Goal: Information Seeking & Learning: Understand process/instructions

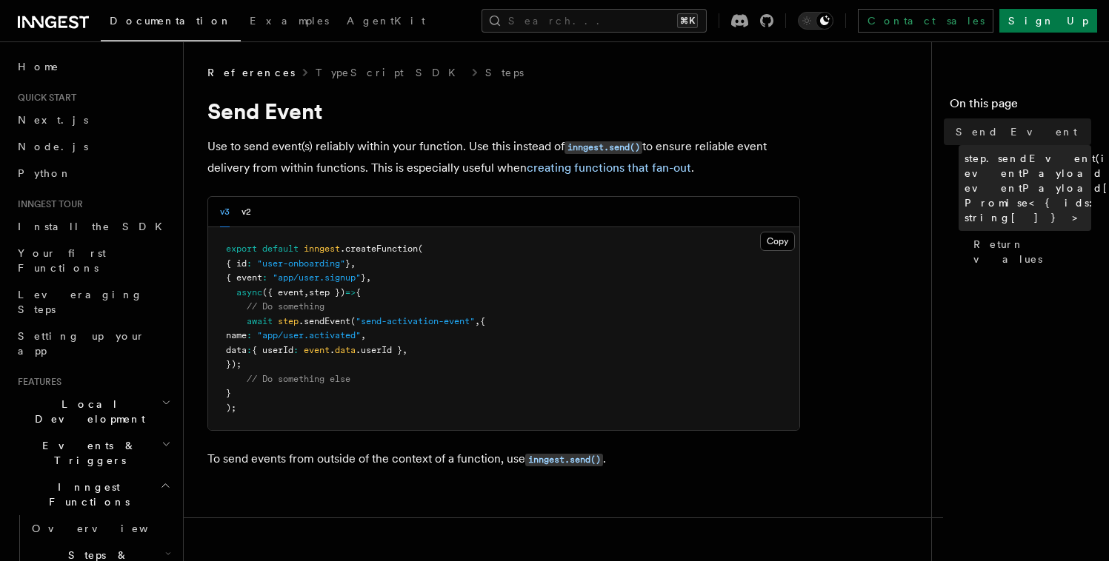
click at [1018, 173] on span "step.sendEvent(id, eventPayload | eventPayload[]): Promise<{ ids: string[] }>" at bounding box center [1058, 188] width 188 height 74
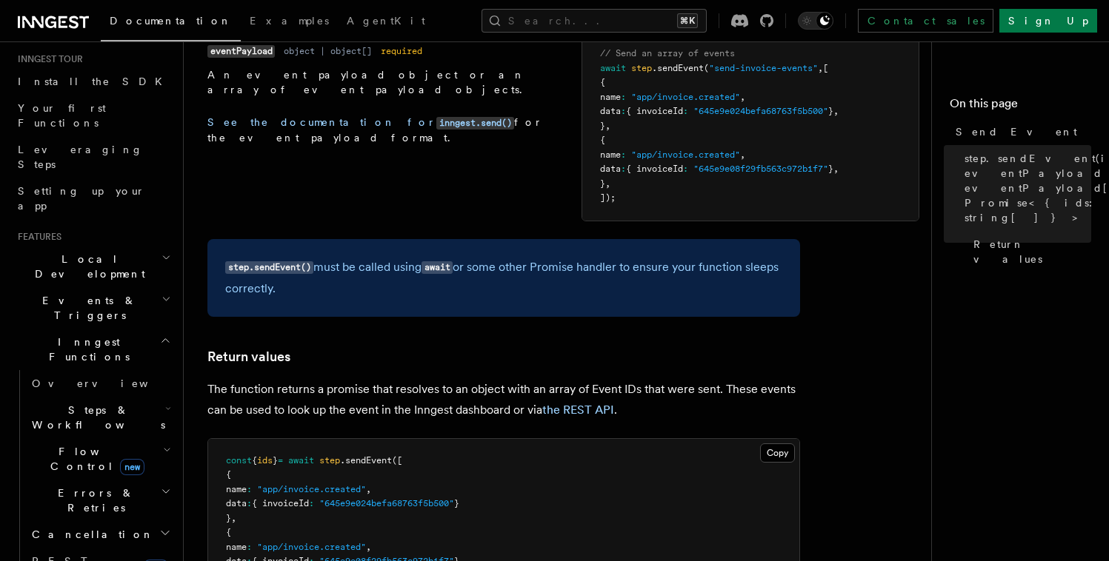
scroll to position [151, 0]
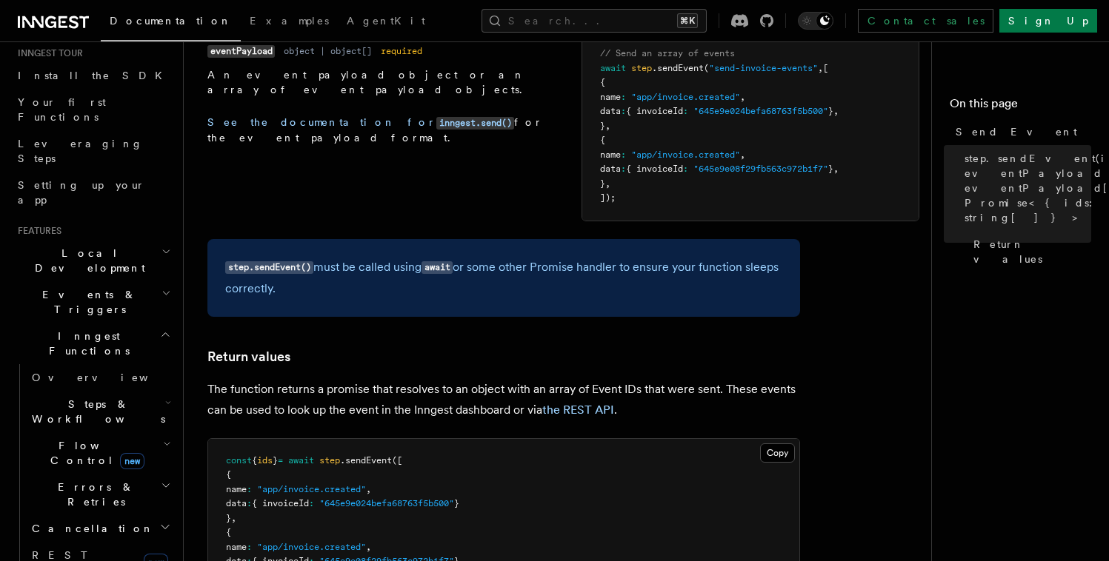
click at [65, 438] on span "Flow Control new" at bounding box center [94, 453] width 137 height 30
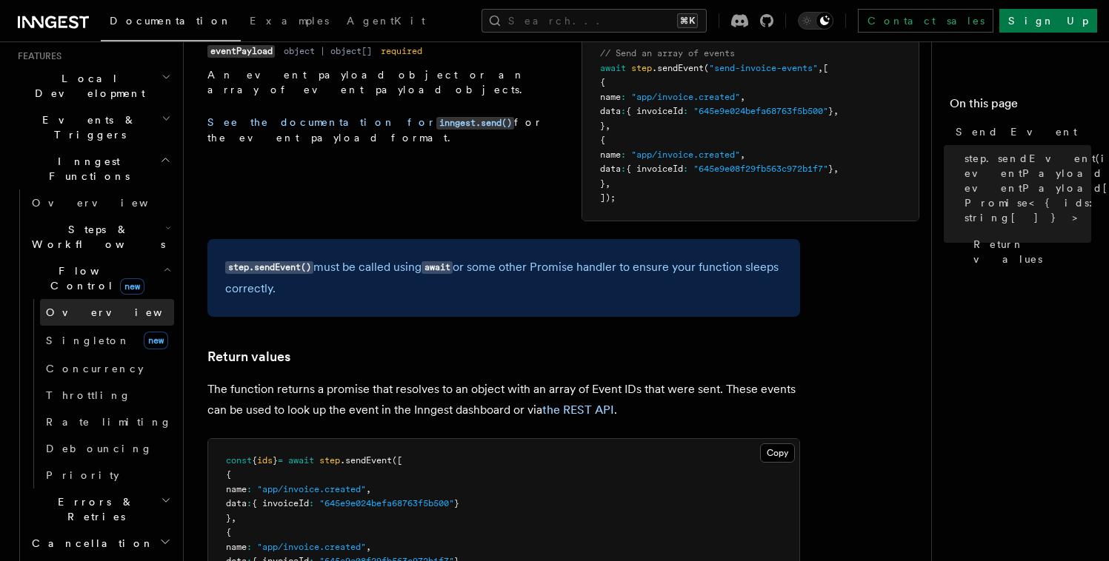
scroll to position [359, 0]
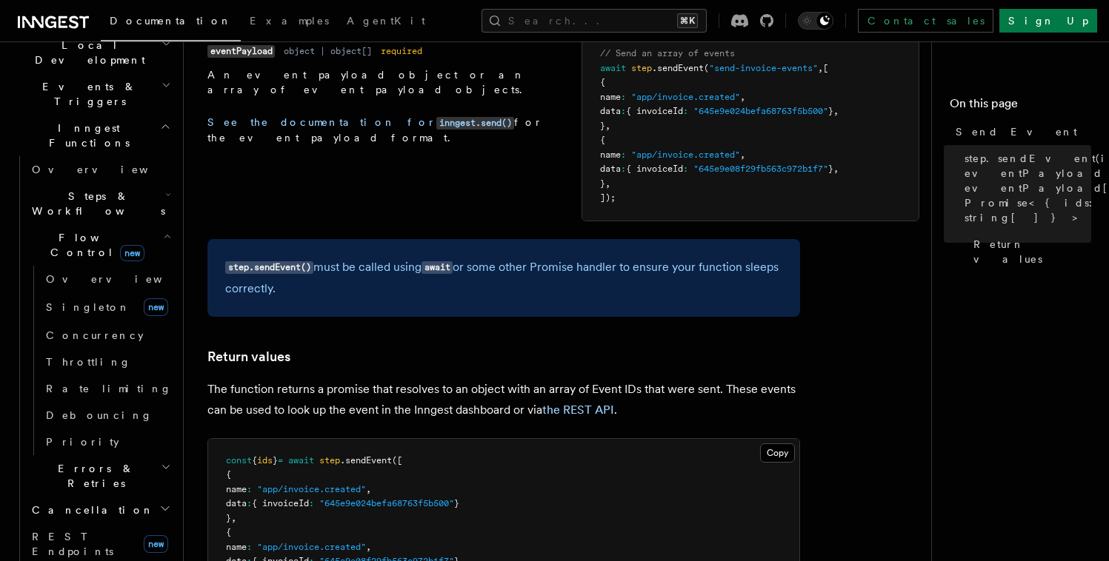
click at [73, 461] on span "Errors & Retries" at bounding box center [93, 476] width 135 height 30
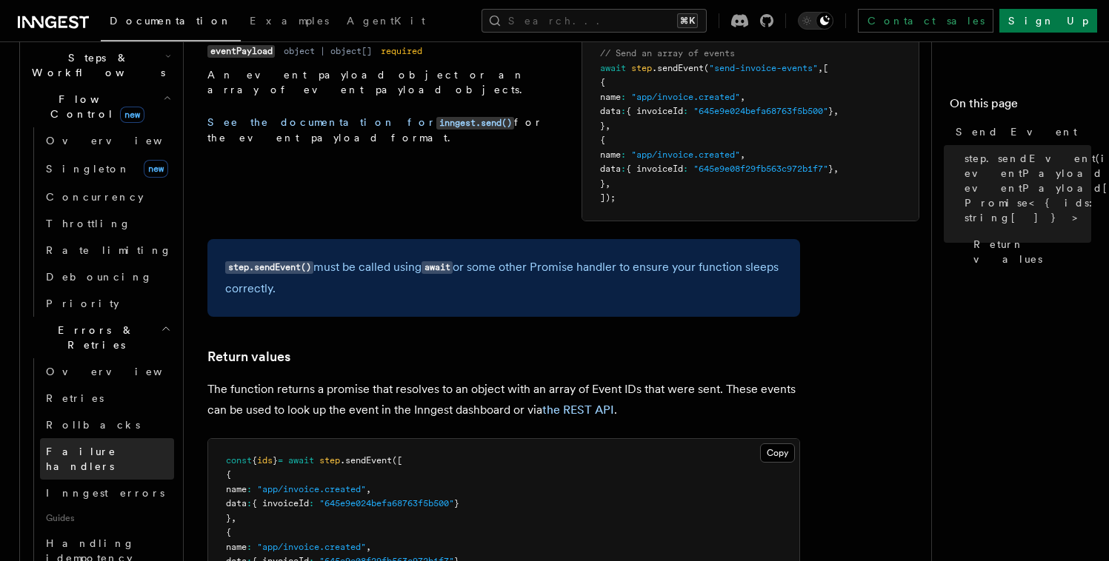
scroll to position [534, 0]
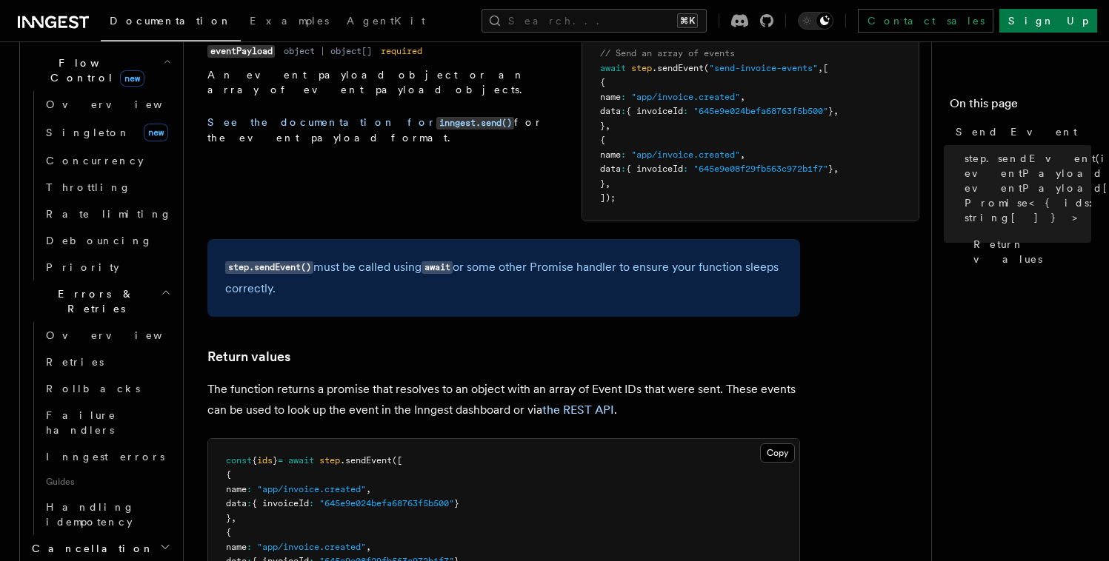
click at [101, 535] on h2 "Cancellation" at bounding box center [100, 548] width 148 height 27
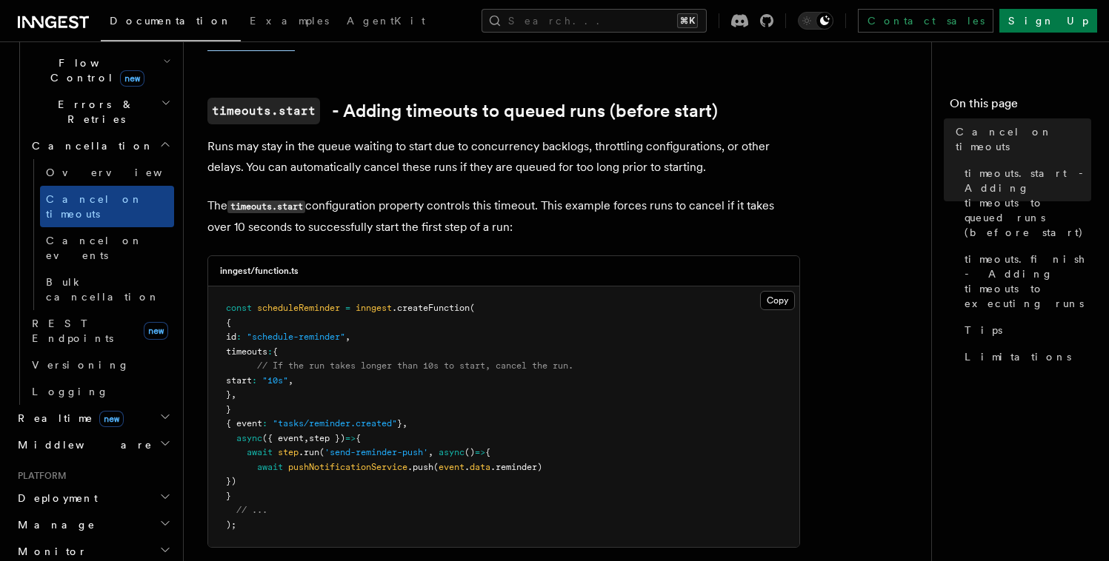
scroll to position [367, 0]
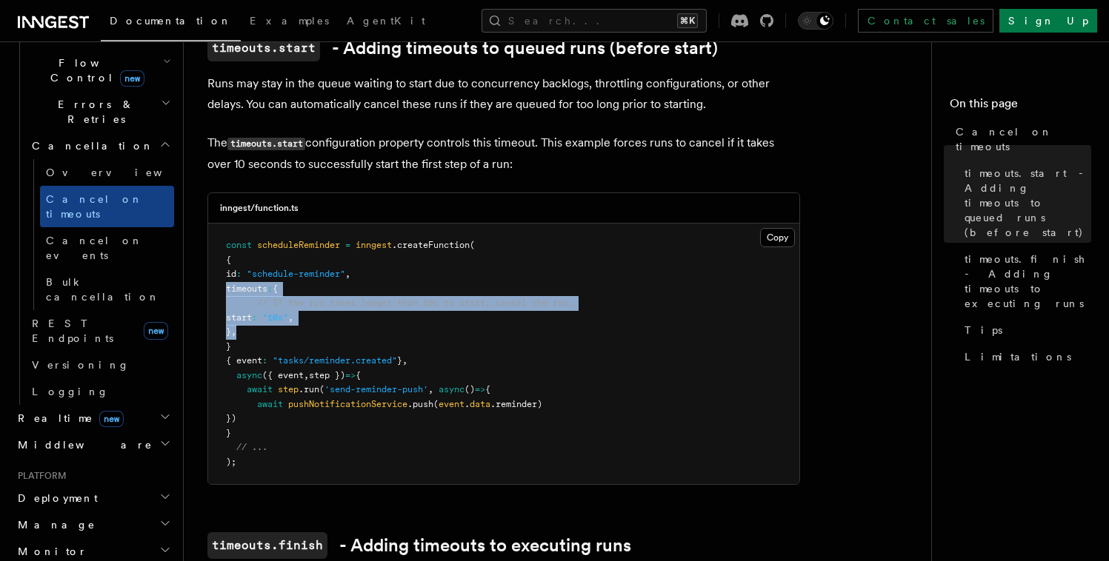
drag, startPoint x: 268, startPoint y: 314, endPoint x: 190, endPoint y: 271, distance: 88.8
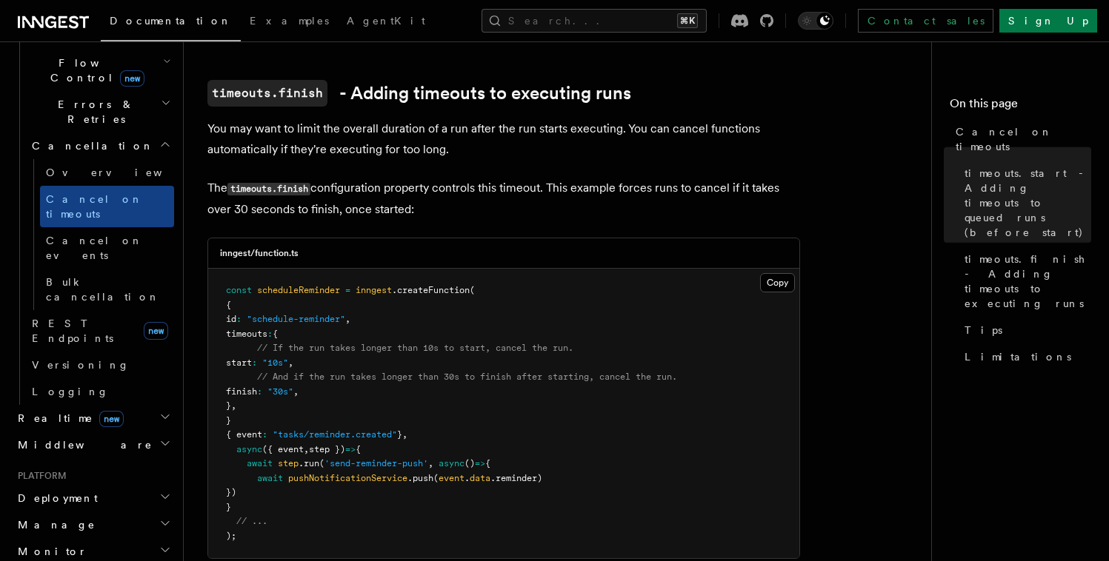
scroll to position [821, 0]
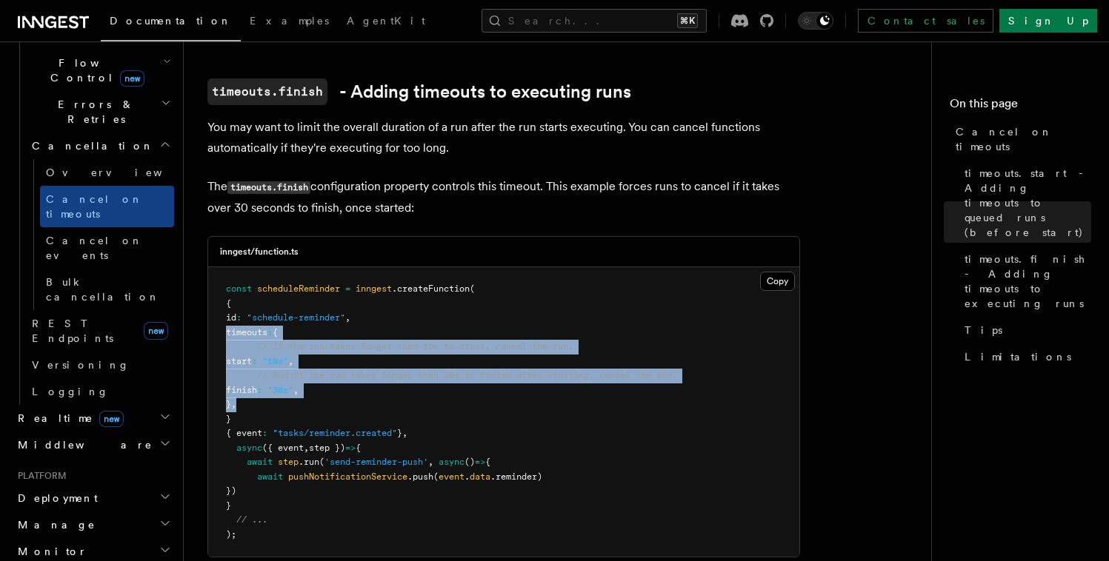
drag, startPoint x: 270, startPoint y: 384, endPoint x: 191, endPoint y: 317, distance: 103.5
click at [191, 317] on div "Features Inngest Functions Cancellation Cancel on timeouts It's possible to for…" at bounding box center [587, 214] width 806 height 2070
copy code "timeouts : { // If the run takes longer than 10s to start, cancel the run. star…"
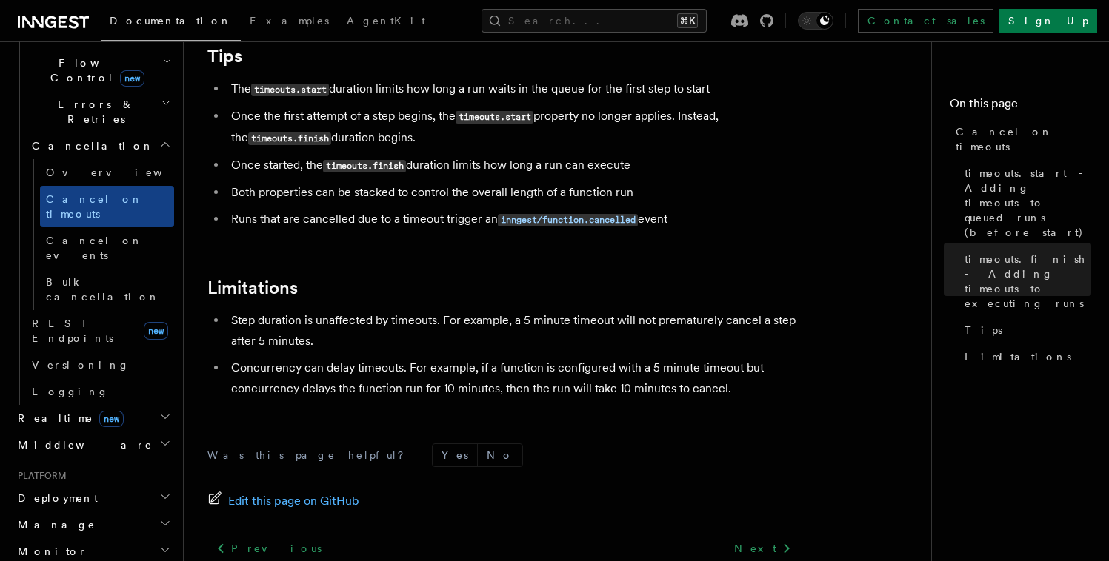
scroll to position [1383, 0]
